Goal: Information Seeking & Learning: Understand process/instructions

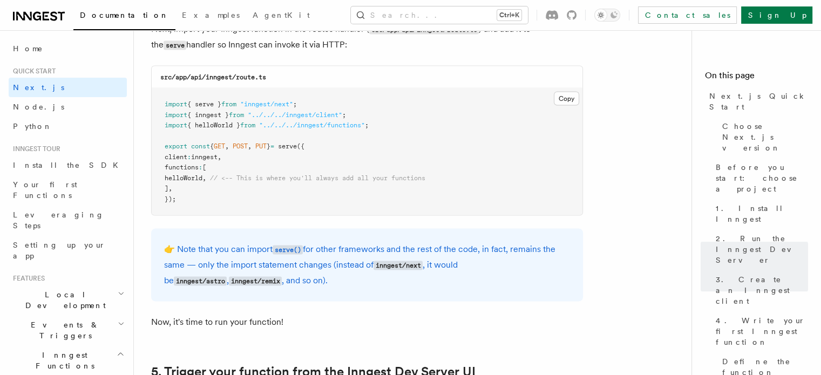
scroll to position [118, 0]
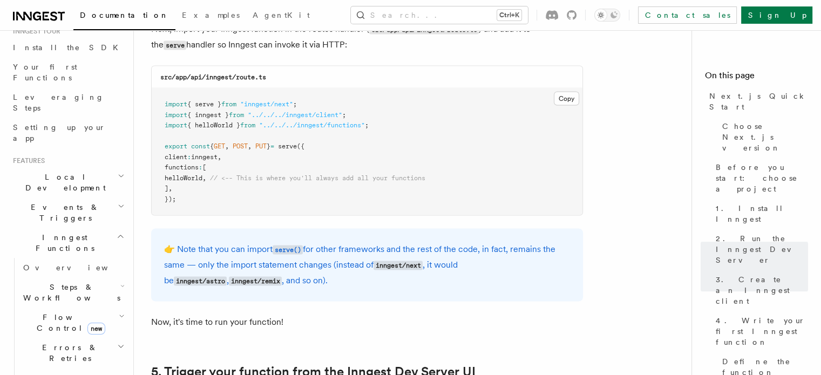
click at [39, 372] on span "Cancellation" at bounding box center [65, 377] width 93 height 11
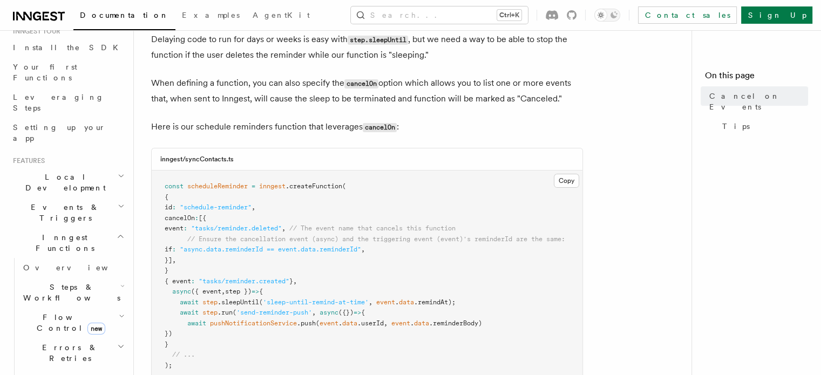
scroll to position [296, 0]
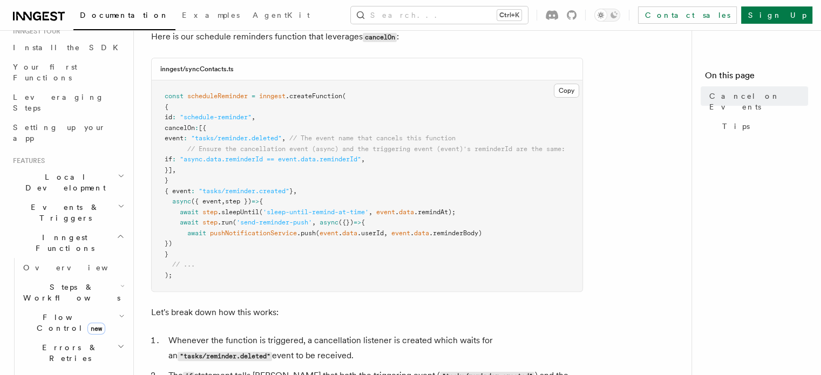
click at [316, 118] on pre "const scheduleReminder = inngest .createFunction ( { id : "schedule-reminder" ,…" at bounding box center [367, 185] width 431 height 211
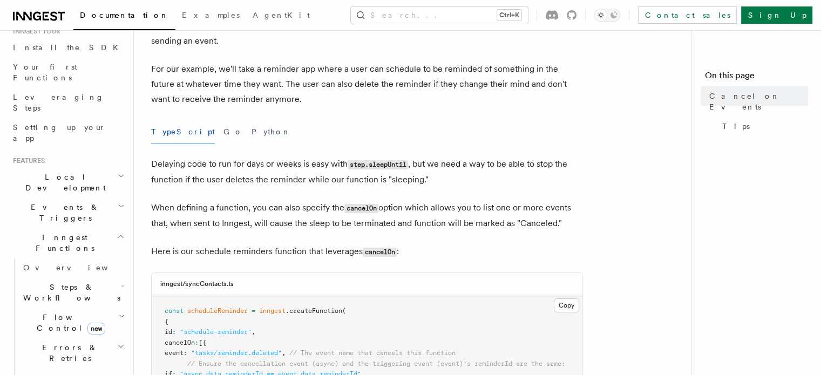
scroll to position [0, 0]
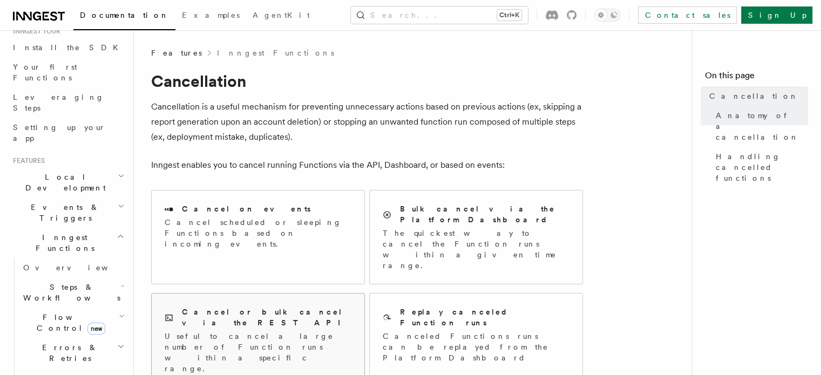
scroll to position [105, 0]
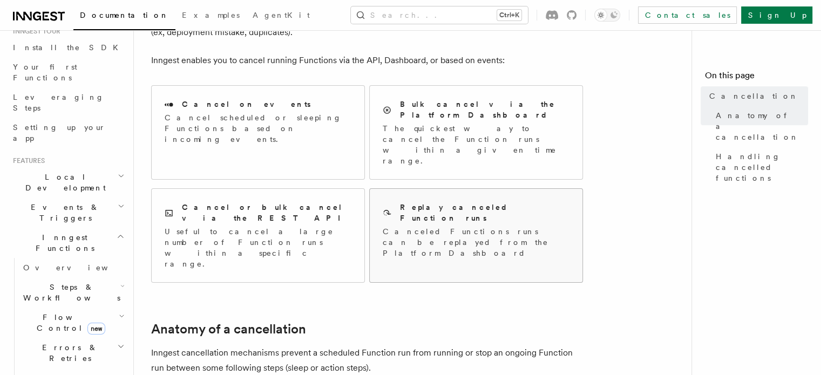
click at [465, 226] on p "Canceled Functions runs can be replayed from the Platform Dashboard" at bounding box center [476, 242] width 187 height 32
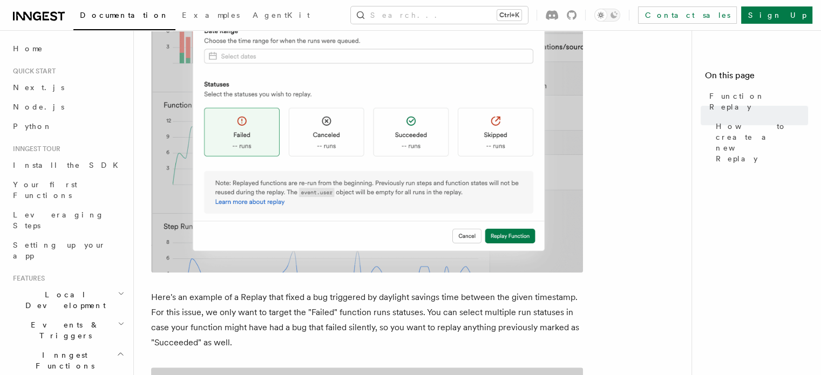
scroll to position [944, 0]
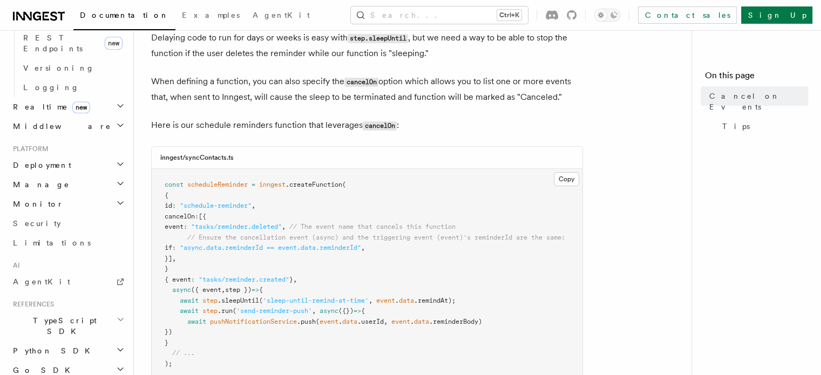
scroll to position [209, 0]
click at [375, 125] on code "cancelOn" at bounding box center [380, 123] width 34 height 9
copy code "cancelOn"
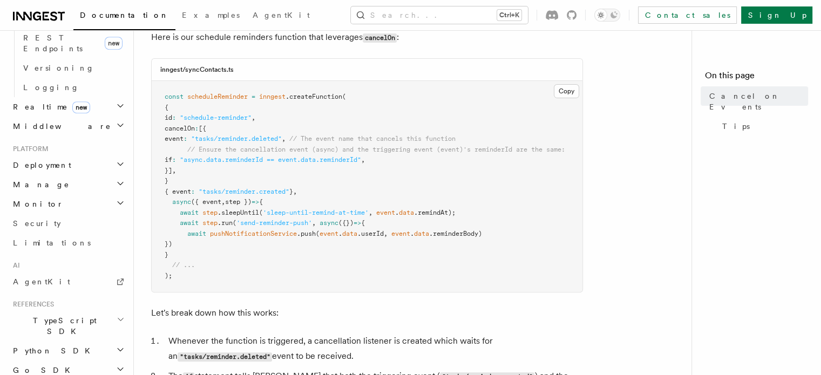
scroll to position [296, 0]
click at [429, 126] on pre "const scheduleReminder = inngest .createFunction ( { id : "schedule-reminder" ,…" at bounding box center [367, 185] width 431 height 211
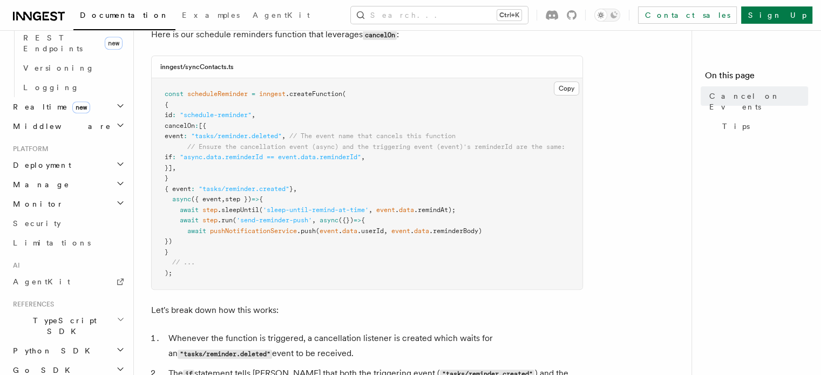
click at [216, 156] on span ""async.data.reminderId == event.data.reminderId"" at bounding box center [270, 157] width 181 height 8
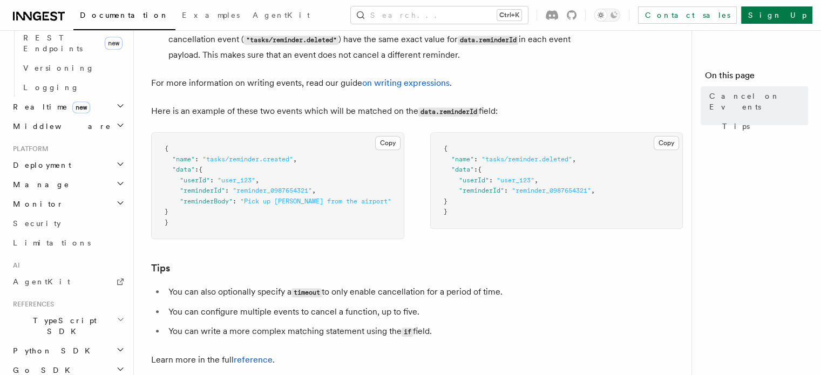
scroll to position [645, 0]
